Goal: Task Accomplishment & Management: Manage account settings

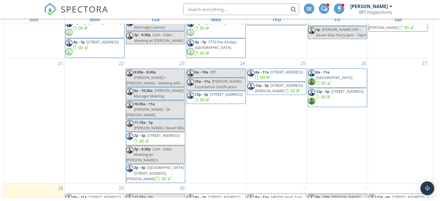
scroll to position [242, 0]
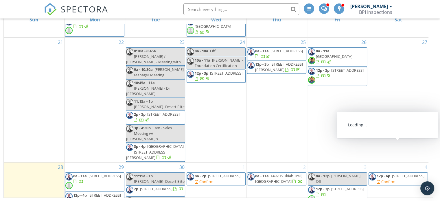
drag, startPoint x: 419, startPoint y: 163, endPoint x: 412, endPoint y: 147, distance: 17.7
click at [412, 173] on span "75724 Montage Pkwy, Palm Desert 92211" at bounding box center [408, 175] width 32 height 5
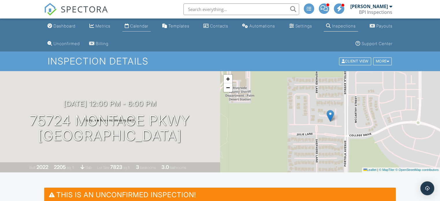
click at [143, 26] on div "Calendar" at bounding box center [139, 25] width 18 height 5
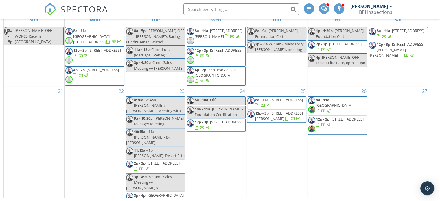
scroll to position [242, 0]
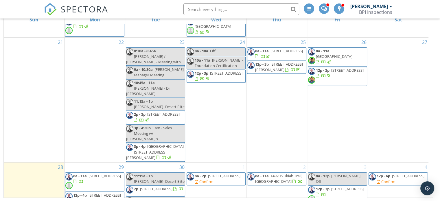
click at [399, 173] on span "12p - 6p 75724 Montage Pkwy, Palm Desert 92211 Confirm" at bounding box center [398, 178] width 59 height 11
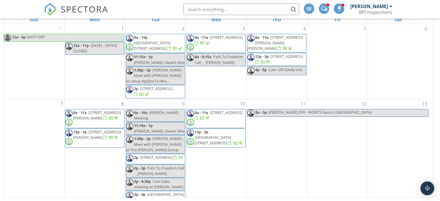
scroll to position [242, 0]
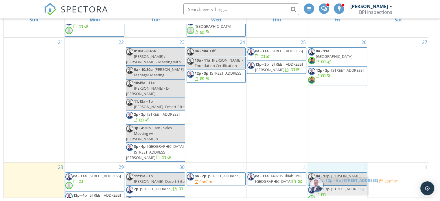
click at [346, 187] on body "SPECTORA Coy Bradstreet BPI Inspections Role: Inspector Change Role Dashboard N…" at bounding box center [220, 53] width 440 height 296
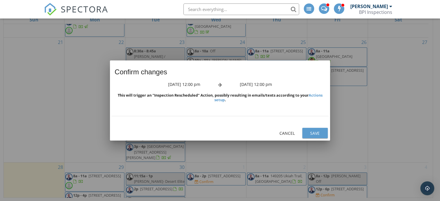
click at [314, 134] on div "Save" at bounding box center [315, 133] width 16 height 6
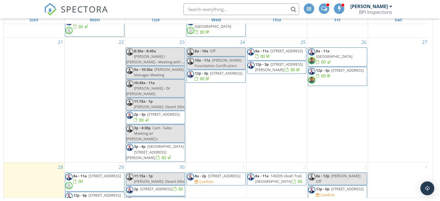
click at [341, 186] on span "75724 Montage Pkwy, Palm Desert 92211" at bounding box center [347, 188] width 32 height 5
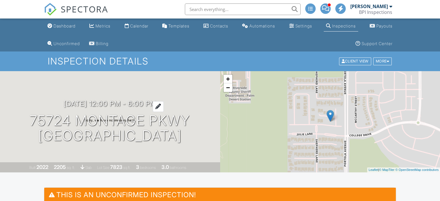
click at [123, 104] on h3 "10/03/2025 12:00 pm - 6:00 pm" at bounding box center [110, 104] width 93 height 8
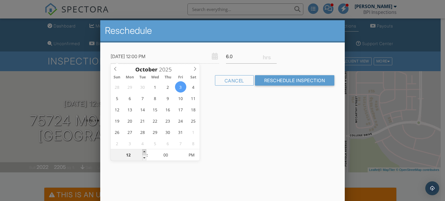
click at [145, 151] on span at bounding box center [144, 152] width 4 height 6
type input "10/03/2025 1:00 PM"
type input "01"
click at [145, 151] on span at bounding box center [144, 152] width 4 height 6
type input "10/03/2025 2:00 PM"
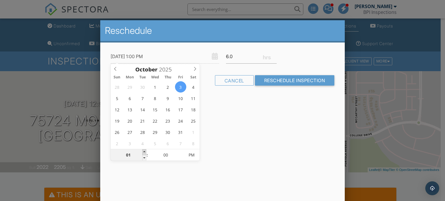
type input "02"
click at [145, 151] on span at bounding box center [144, 152] width 4 height 6
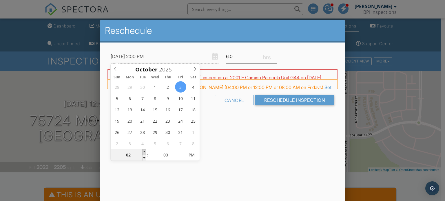
type input "10/03/2025 3:00 PM"
type input "03"
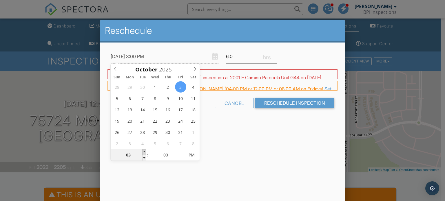
click at [145, 151] on span at bounding box center [144, 152] width 4 height 6
type input "[DATE] 4:00 PM"
type input "04"
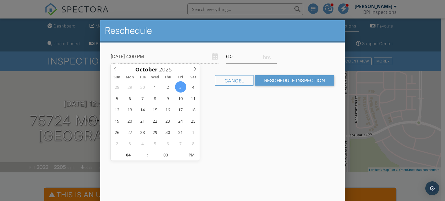
click at [318, 155] on div "Reschedule 10/03/2025 4:00 PM 6.0 Warning: this date/time is in the past. WARNI…" at bounding box center [222, 121] width 245 height 203
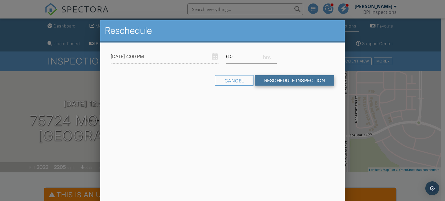
click at [298, 78] on input "Reschedule Inspection" at bounding box center [295, 80] width 80 height 10
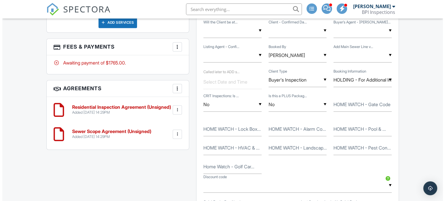
scroll to position [501, 0]
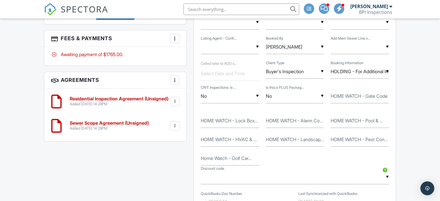
click at [175, 38] on div at bounding box center [175, 39] width 6 height 6
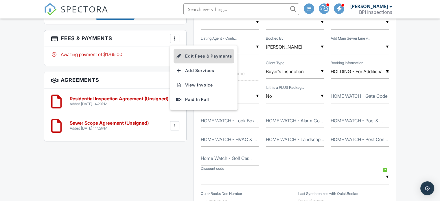
click at [197, 54] on li "Edit Fees & Payments" at bounding box center [204, 56] width 60 height 14
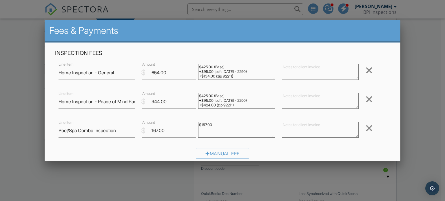
click at [365, 99] on div at bounding box center [368, 99] width 7 height 9
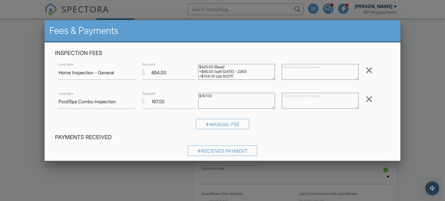
click at [365, 99] on div at bounding box center [368, 99] width 7 height 9
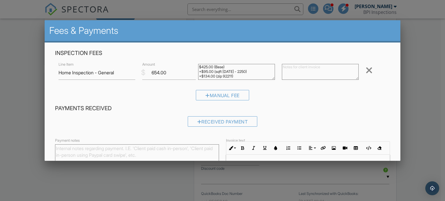
scroll to position [65, 0]
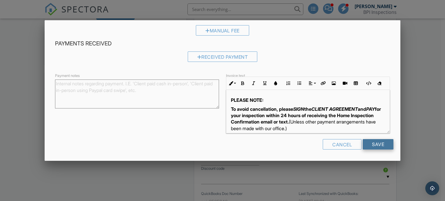
click at [377, 143] on input "Save" at bounding box center [377, 144] width 31 height 10
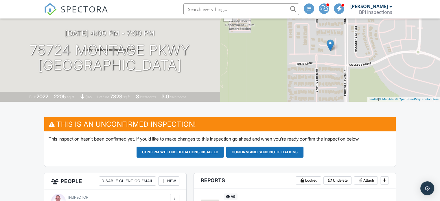
scroll to position [36, 0]
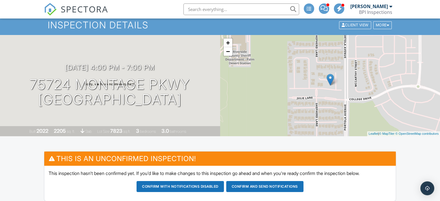
drag, startPoint x: 26, startPoint y: 80, endPoint x: 216, endPoint y: 105, distance: 191.7
click at [216, 105] on div "[DATE] 4:00 pm - 7:00 pm [STREET_ADDRESS] [GEOGRAPHIC_DATA]" at bounding box center [110, 86] width 220 height 44
copy h1 "[STREET_ADDRESS]"
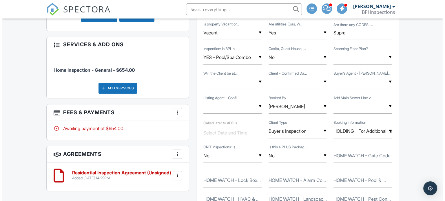
scroll to position [406, 0]
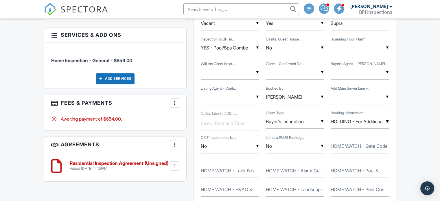
click at [175, 102] on div at bounding box center [175, 103] width 6 height 6
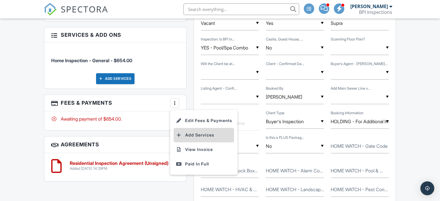
click at [194, 132] on li "Add Services" at bounding box center [204, 135] width 60 height 14
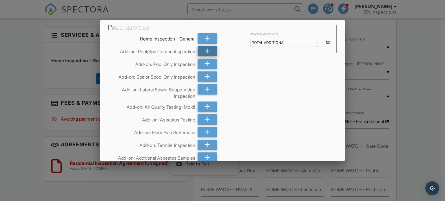
click at [205, 52] on icon at bounding box center [206, 51] width 5 height 10
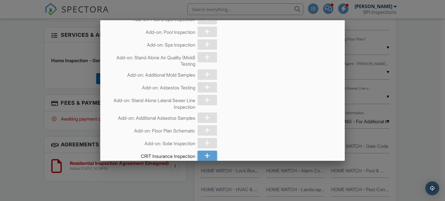
scroll to position [1633, 0]
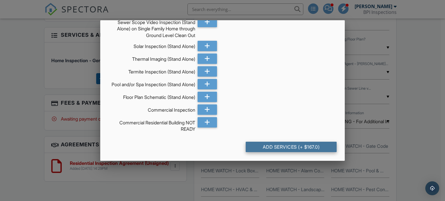
click at [311, 148] on div "Add Services (+ $167.0)" at bounding box center [290, 147] width 91 height 10
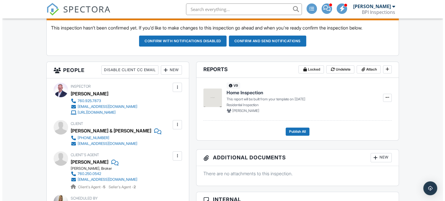
scroll to position [183, 0]
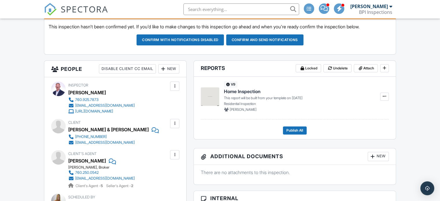
click at [167, 69] on div "New" at bounding box center [168, 68] width 21 height 9
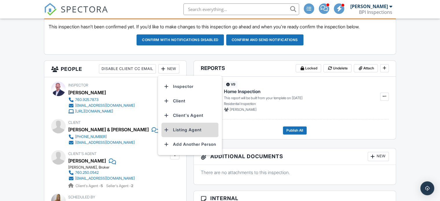
click at [181, 128] on li "Listing Agent" at bounding box center [189, 130] width 57 height 14
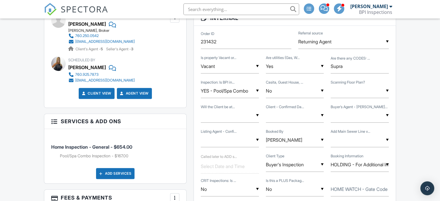
scroll to position [381, 0]
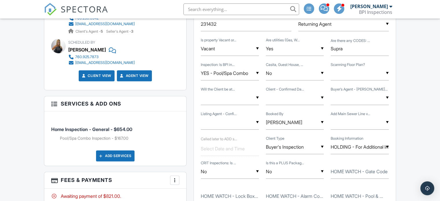
click at [361, 72] on input "text" at bounding box center [360, 73] width 58 height 14
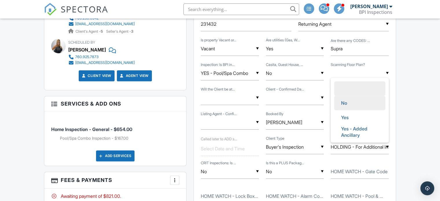
click at [356, 100] on li "No" at bounding box center [359, 103] width 51 height 14
type input "No"
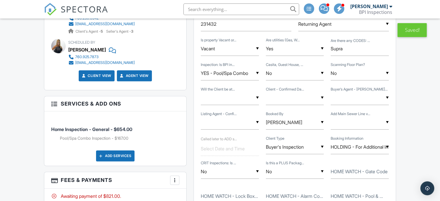
click at [227, 97] on div "▼ Yes - Client will be there for the whole inspection Yes - Client will be ther…" at bounding box center [230, 98] width 58 height 14
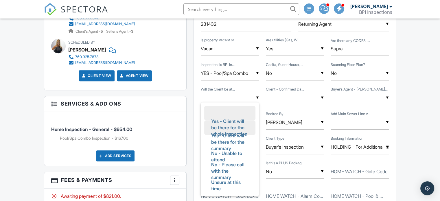
click at [228, 115] on span "Yes - Client will be there for the whole inspection" at bounding box center [230, 127] width 47 height 27
type input "Yes - Client will be there for the whole inspection"
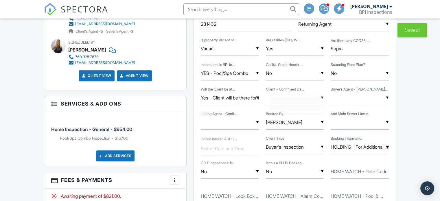
click at [287, 98] on div "▼ No Yes No Yes" at bounding box center [295, 98] width 58 height 14
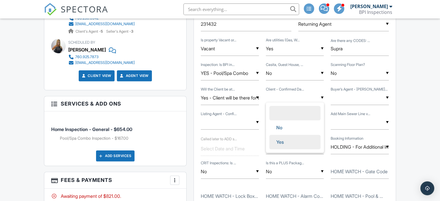
click at [281, 137] on span "Yes" at bounding box center [280, 142] width 17 height 14
type input "Yes"
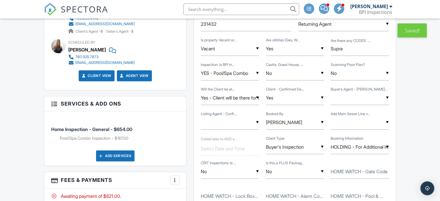
click at [345, 96] on div "▼ No Yes N/A No Yes N/A" at bounding box center [360, 98] width 58 height 14
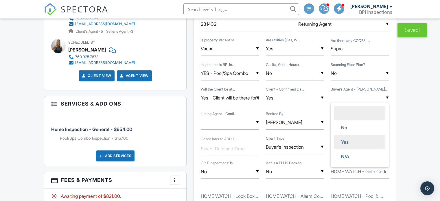
click at [345, 137] on span "Yes" at bounding box center [345, 142] width 17 height 14
type input "Yes"
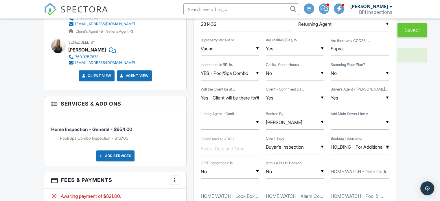
click at [228, 122] on div "▼ No Yes N/A No Yes N/A" at bounding box center [230, 122] width 58 height 14
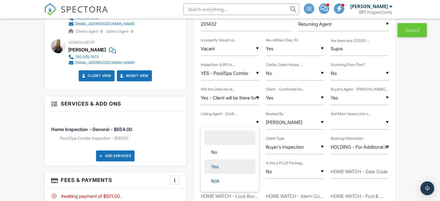
click at [219, 164] on span "Yes" at bounding box center [215, 166] width 17 height 14
type input "Yes"
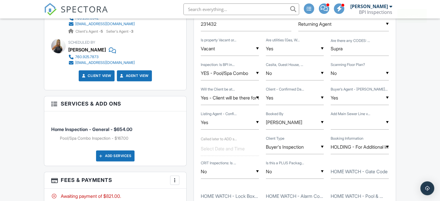
click at [367, 123] on div "▼ Yes No Yes No" at bounding box center [360, 122] width 58 height 14
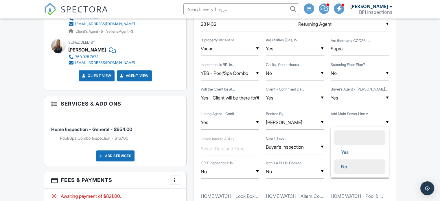
click at [346, 162] on span "No" at bounding box center [344, 166] width 15 height 14
type input "No"
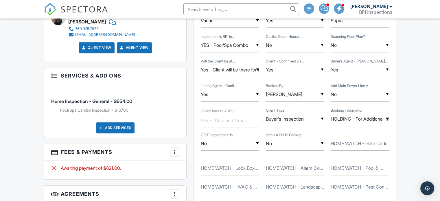
scroll to position [423, 0]
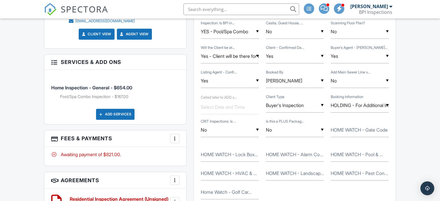
click at [357, 103] on input "HOLDING - For Additional Info" at bounding box center [360, 105] width 58 height 14
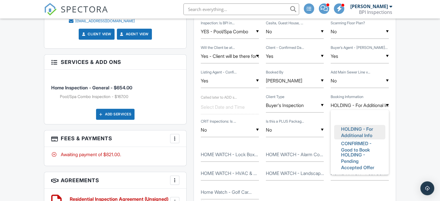
scroll to position [3, 0]
click at [355, 142] on span "CONFIRMED - Good to Book" at bounding box center [360, 147] width 47 height 21
type input "CONFIRMED - Good to Book"
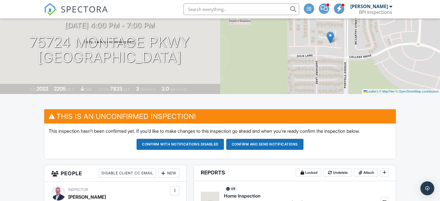
scroll to position [0, 0]
